Goal: Information Seeking & Learning: Check status

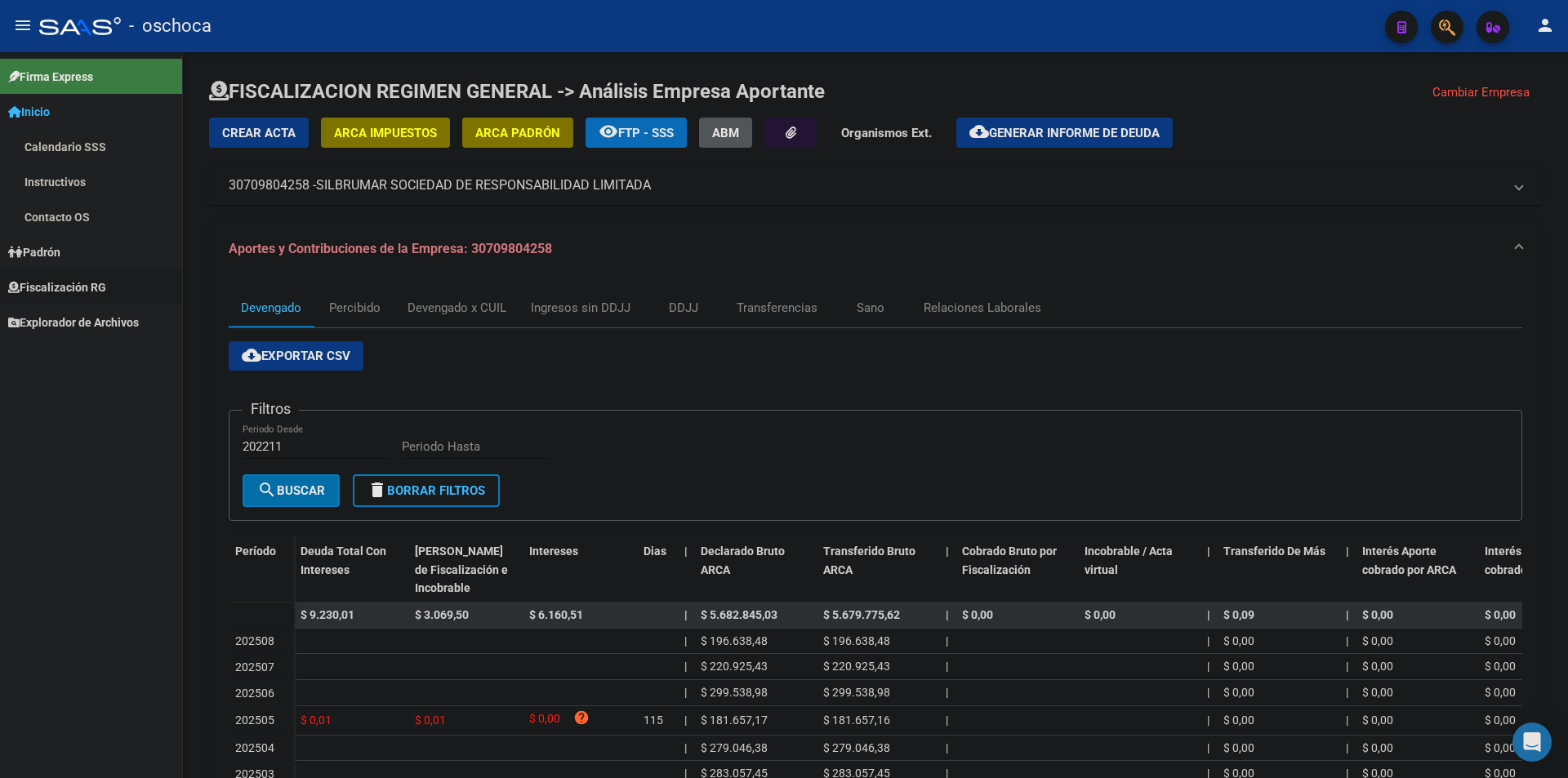
click at [89, 285] on span "Fiscalización RG" at bounding box center [57, 287] width 98 height 18
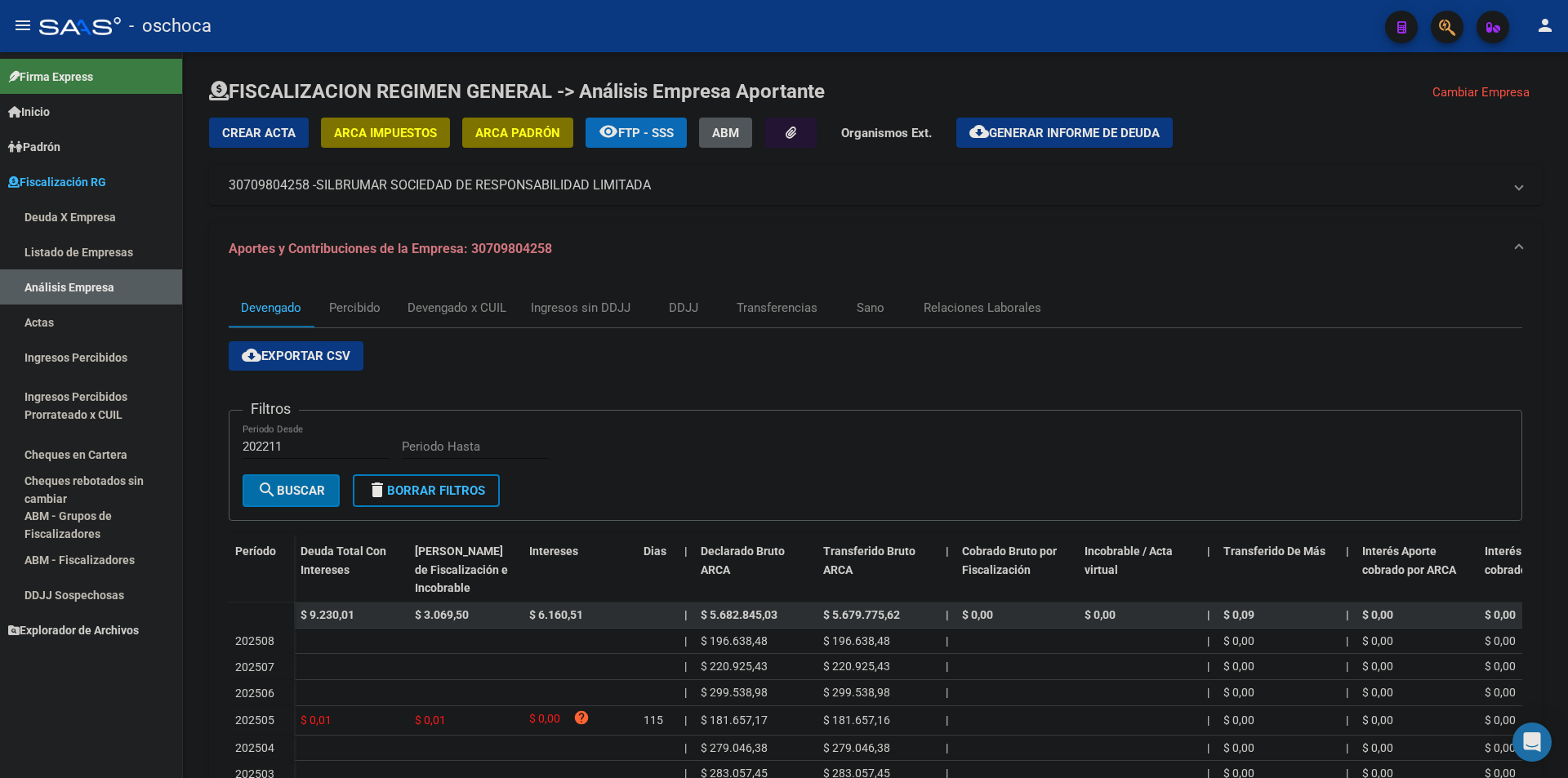
click at [79, 287] on link "Análisis Empresa" at bounding box center [91, 286] width 183 height 35
click at [91, 261] on link "Listado de Empresas" at bounding box center [91, 251] width 183 height 35
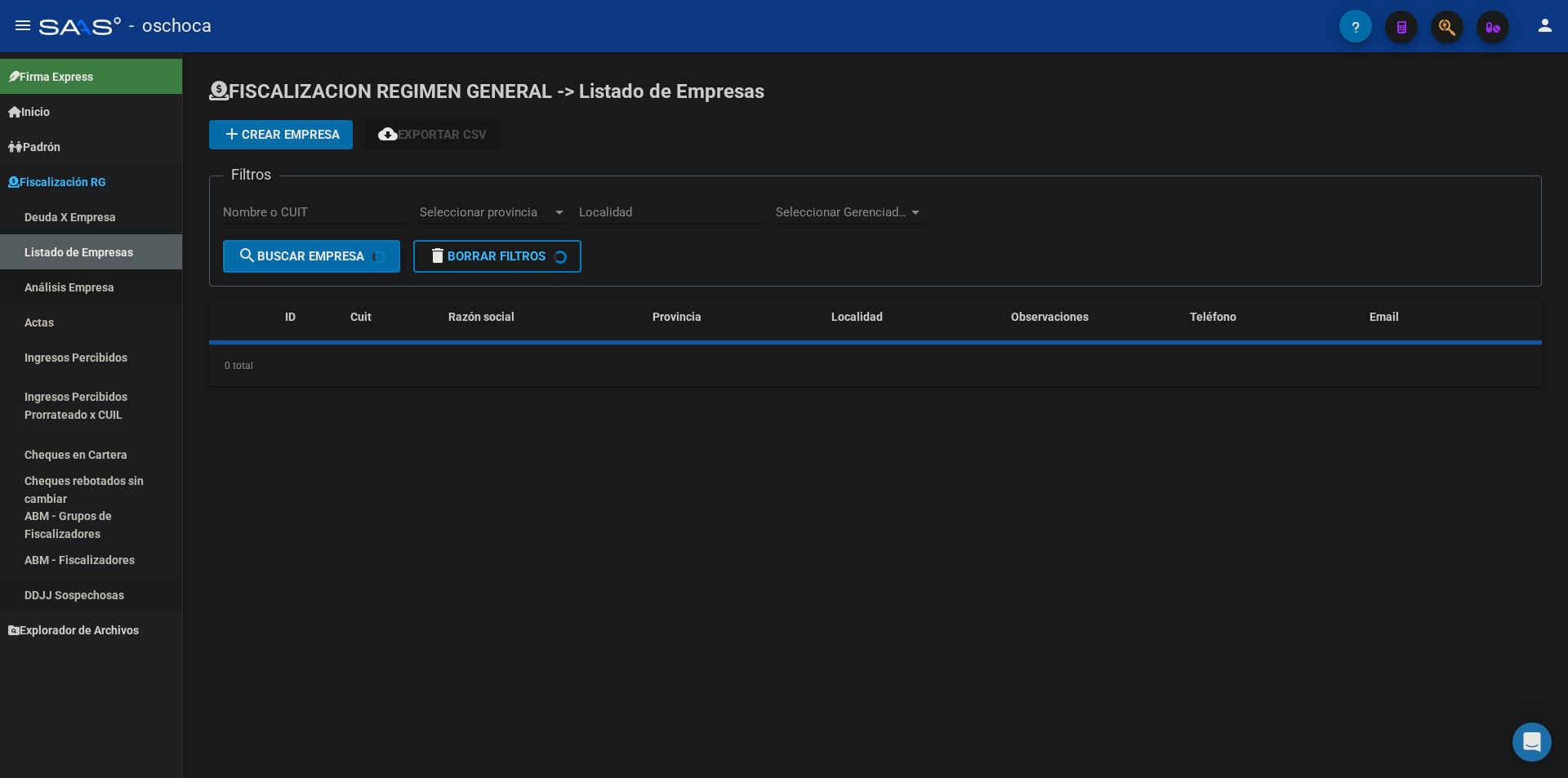
click at [102, 293] on link "Análisis Empresa" at bounding box center [91, 286] width 183 height 35
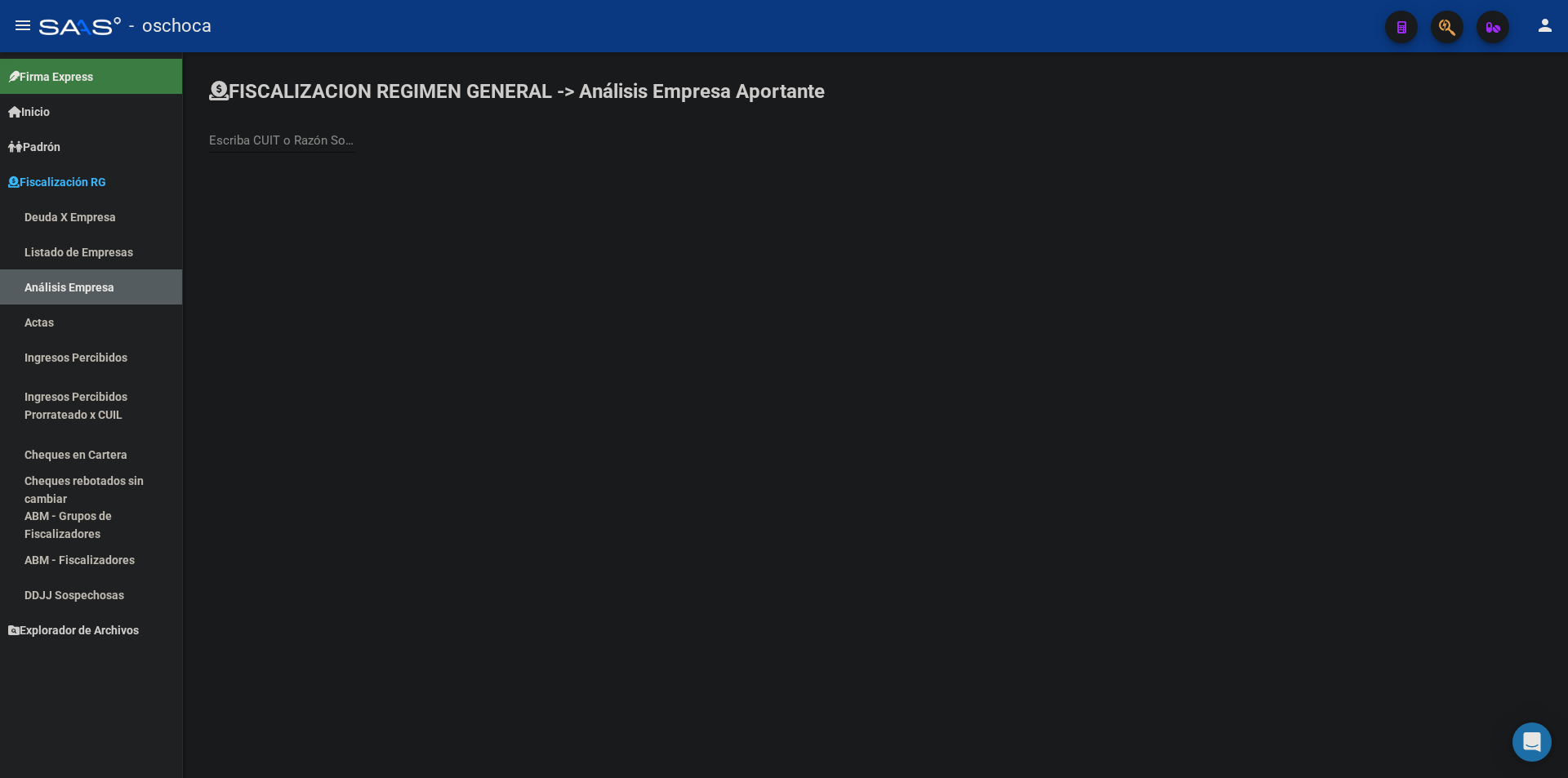
click at [285, 132] on div "Escriba CUIT o Razón Social para buscar" at bounding box center [282, 135] width 147 height 35
type input "SILBRU"
click at [322, 170] on span "SILBRUMAR SOCIEDAD DE RESPONSABILIDAD LIMITADA" at bounding box center [454, 172] width 464 height 40
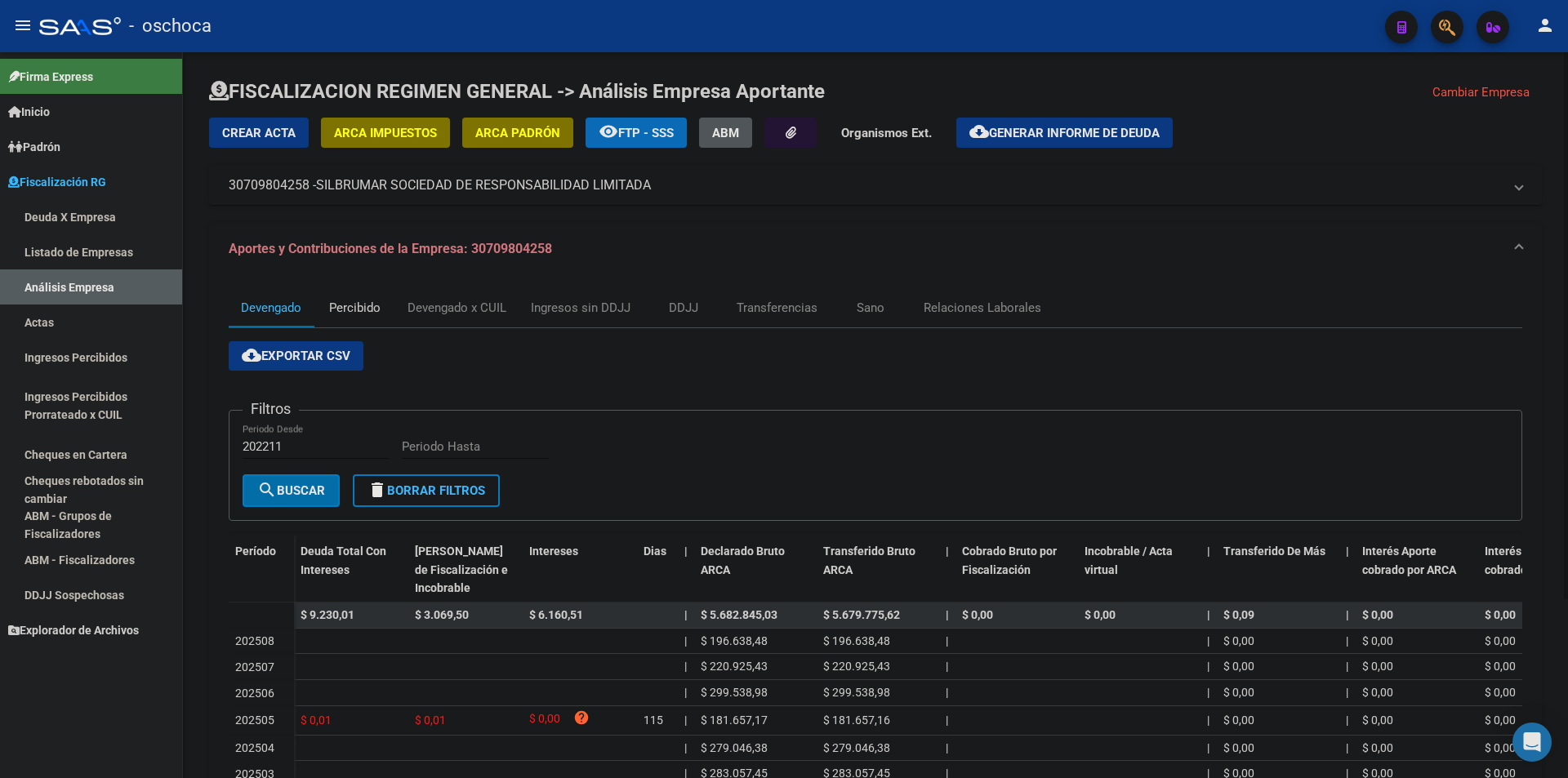
click at [359, 308] on div "Percibido" at bounding box center [355, 308] width 52 height 18
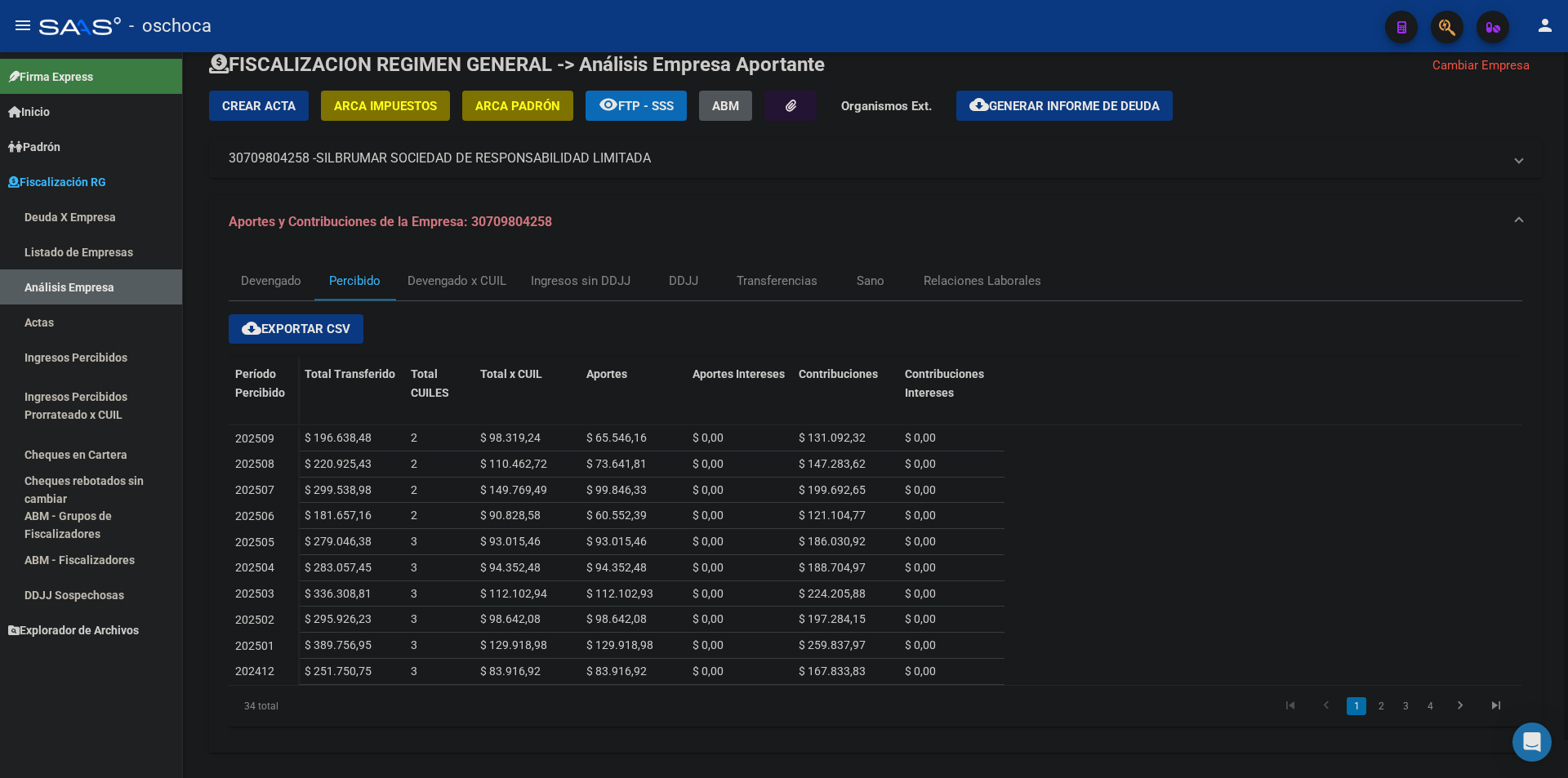
scroll to position [40, 0]
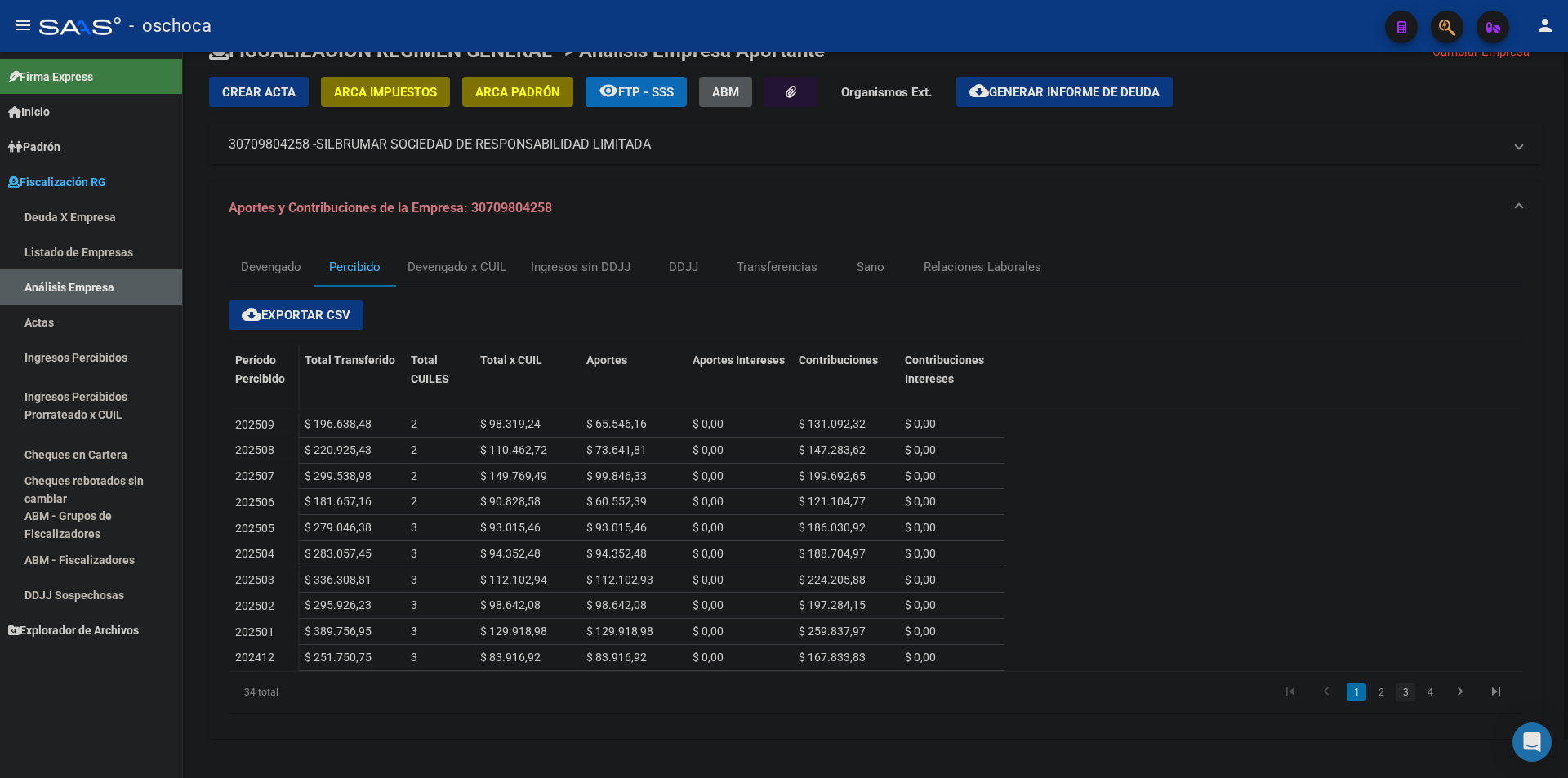
click at [1402, 692] on link "3" at bounding box center [1405, 691] width 20 height 18
click at [1373, 684] on link "2" at bounding box center [1381, 691] width 20 height 18
click at [1353, 696] on link "1" at bounding box center [1356, 691] width 20 height 18
drag, startPoint x: 1116, startPoint y: 20, endPoint x: 1025, endPoint y: 7, distance: 91.9
click at [1116, 20] on div "- oschoca" at bounding box center [706, 26] width 1333 height 36
